Goal: Connect with others: Establish contact or relationships with other users

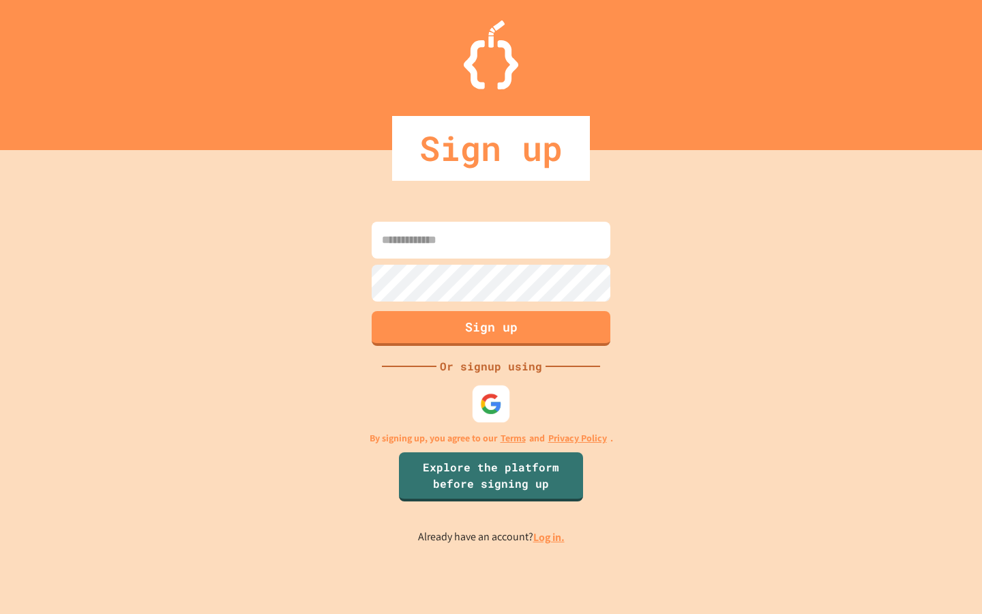
click at [479, 405] on div at bounding box center [491, 403] width 37 height 37
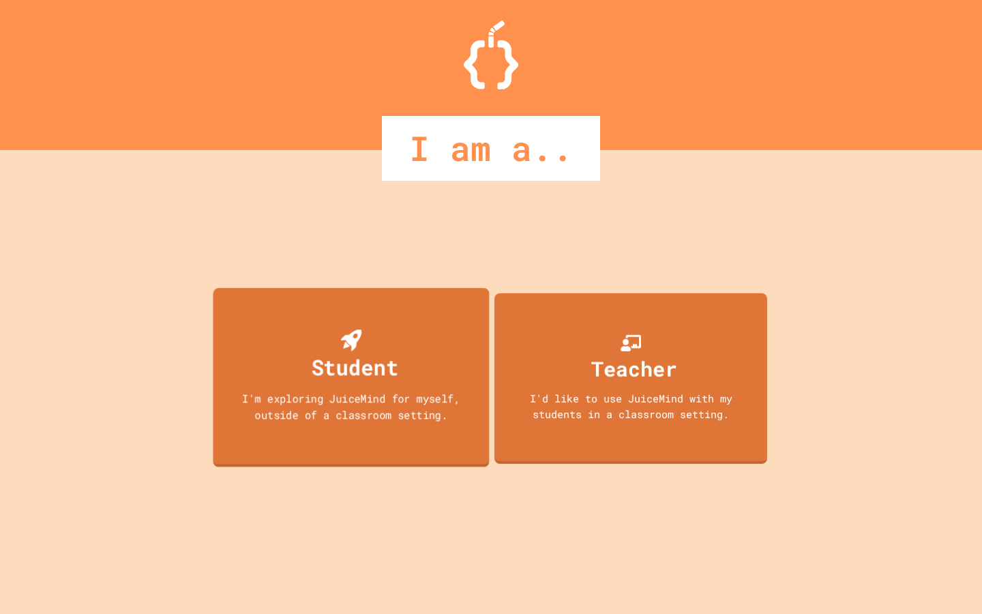
click at [259, 392] on div "I'm exploring JuiceMind for myself, outside of a classroom setting." at bounding box center [351, 406] width 249 height 32
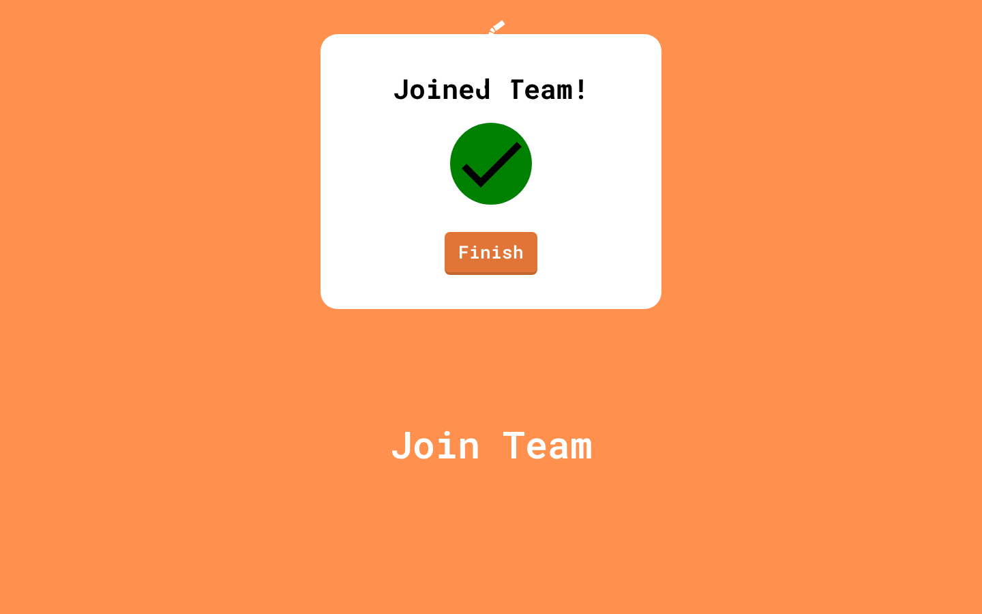
click at [499, 275] on link "Finish" at bounding box center [491, 253] width 93 height 43
